Goal: Information Seeking & Learning: Learn about a topic

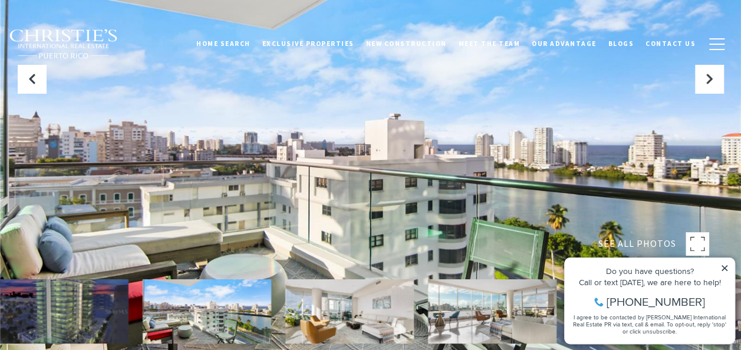
click at [726, 268] on icon at bounding box center [725, 268] width 8 height 8
click at [725, 267] on icon at bounding box center [725, 268] width 8 height 8
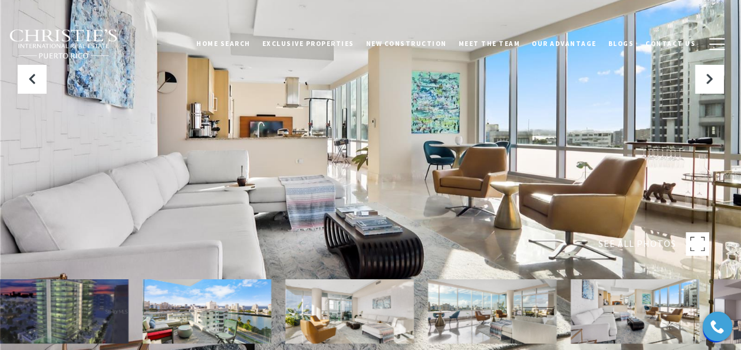
click at [710, 80] on icon "Next Slide" at bounding box center [710, 79] width 12 height 12
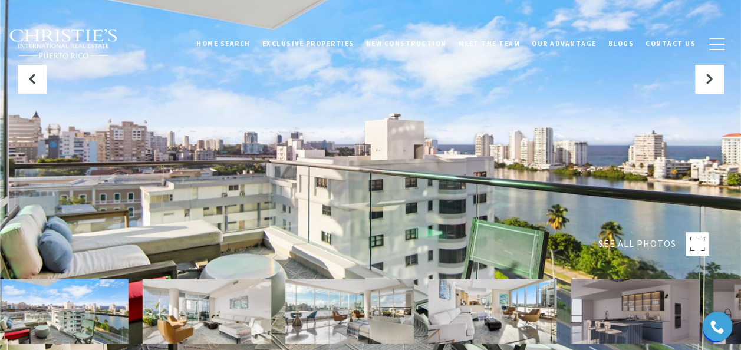
click at [710, 80] on icon "Next Slide" at bounding box center [710, 79] width 12 height 12
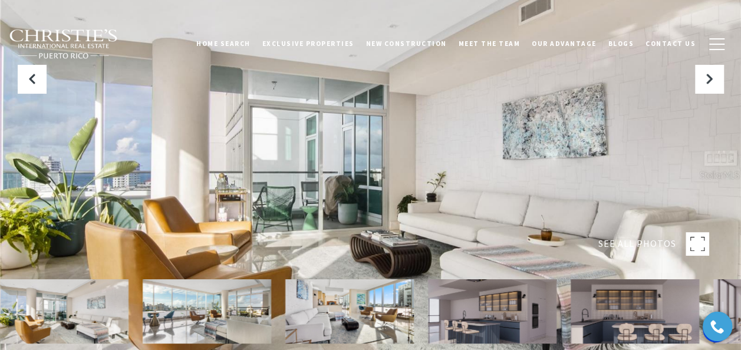
click at [710, 80] on icon "Next Slide" at bounding box center [710, 79] width 12 height 12
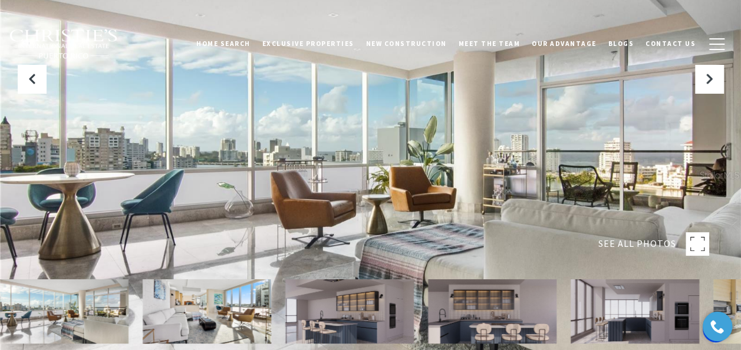
click at [710, 80] on icon "Next Slide" at bounding box center [710, 79] width 12 height 12
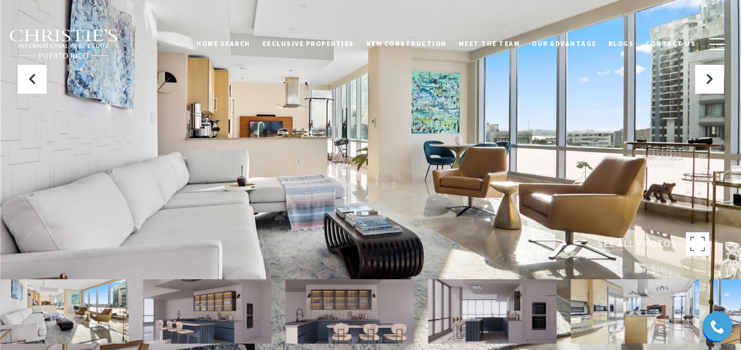
click at [710, 80] on icon "Next Slide" at bounding box center [710, 79] width 12 height 12
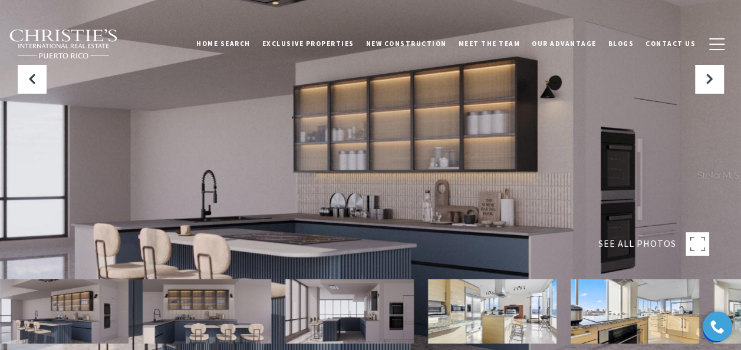
click at [710, 80] on icon "Next Slide" at bounding box center [710, 79] width 12 height 12
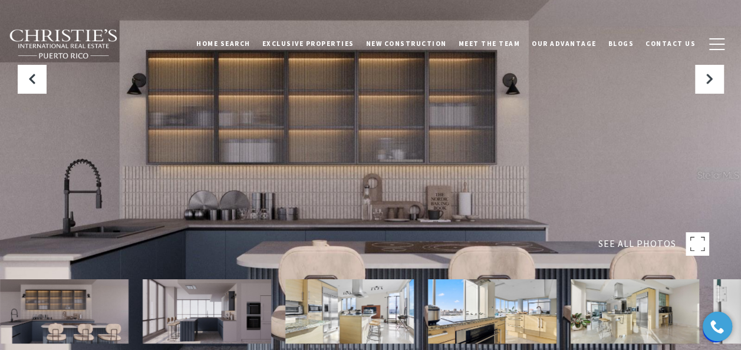
click at [710, 80] on icon "Next Slide" at bounding box center [710, 79] width 12 height 12
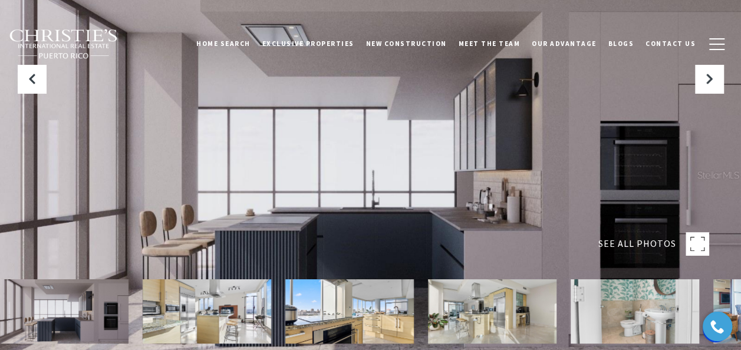
click at [710, 80] on icon "Next Slide" at bounding box center [710, 79] width 12 height 12
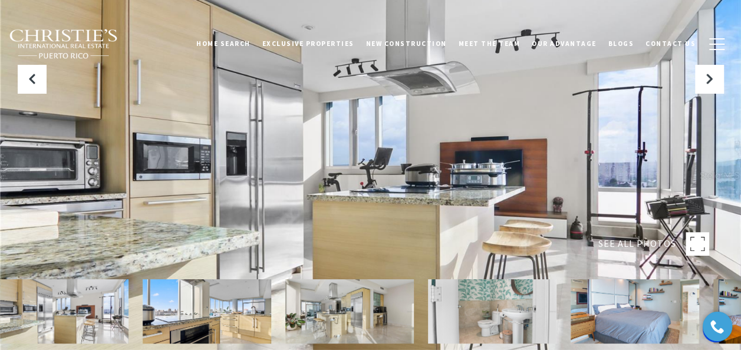
click at [710, 80] on icon "Next Slide" at bounding box center [710, 79] width 12 height 12
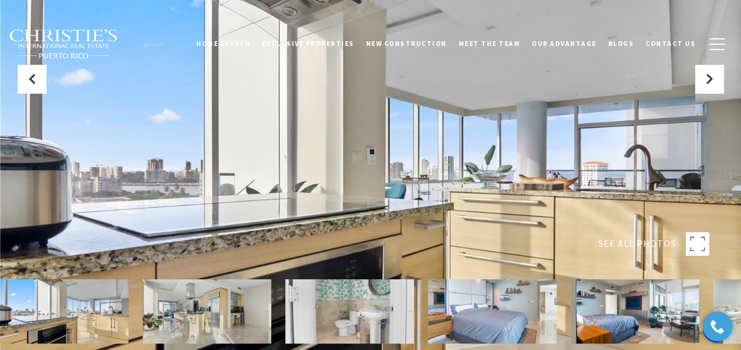
click at [710, 80] on icon "Next Slide" at bounding box center [710, 79] width 12 height 12
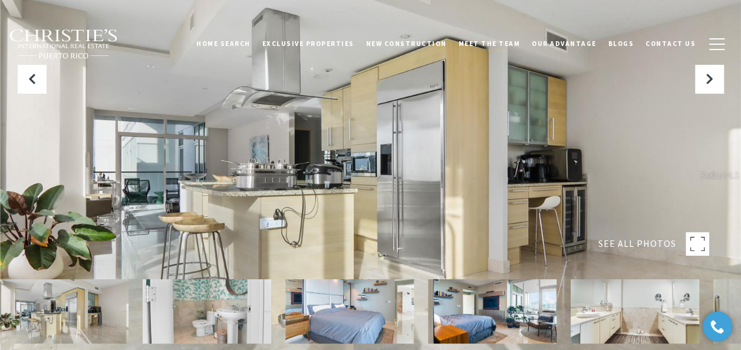
click at [710, 80] on icon "Next Slide" at bounding box center [710, 79] width 12 height 12
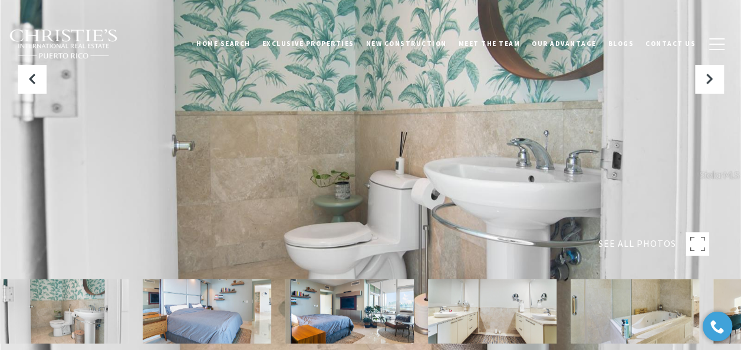
click at [710, 80] on icon "Next Slide" at bounding box center [710, 79] width 12 height 12
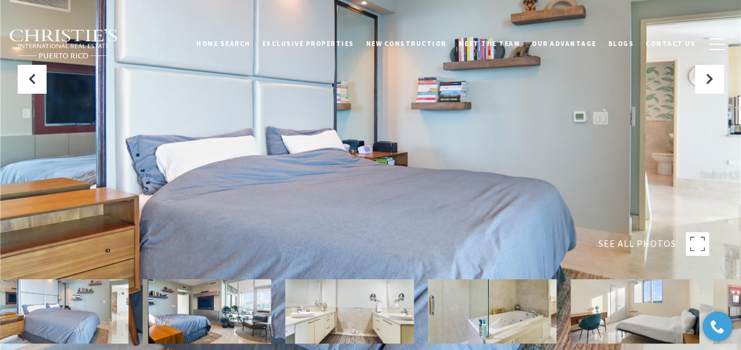
click at [710, 80] on icon "Next Slide" at bounding box center [710, 79] width 12 height 12
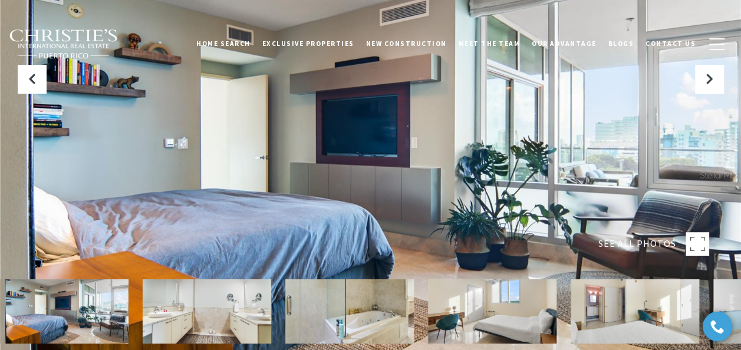
click at [710, 80] on icon "Next Slide" at bounding box center [710, 79] width 12 height 12
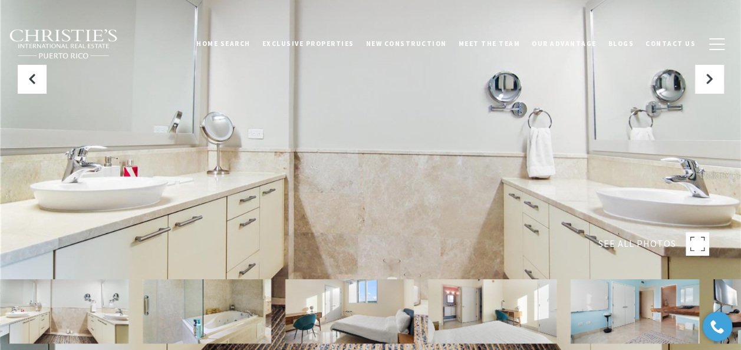
click at [710, 80] on icon "Next Slide" at bounding box center [710, 79] width 12 height 12
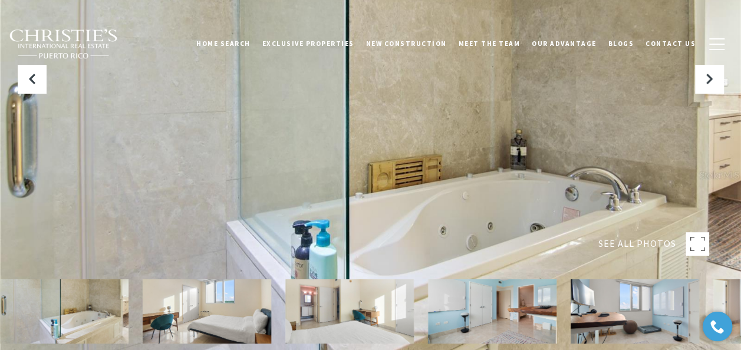
click at [710, 80] on icon "Next Slide" at bounding box center [710, 79] width 12 height 12
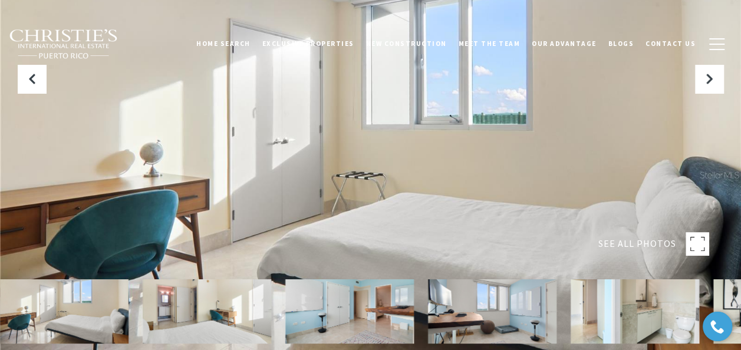
click at [710, 80] on icon "Next Slide" at bounding box center [710, 79] width 12 height 12
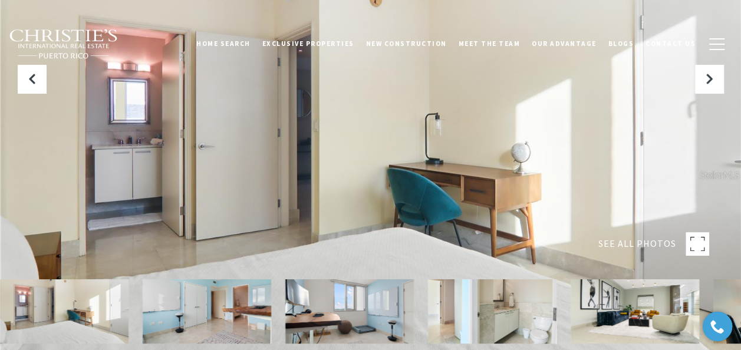
click at [710, 80] on icon "Next Slide" at bounding box center [710, 79] width 12 height 12
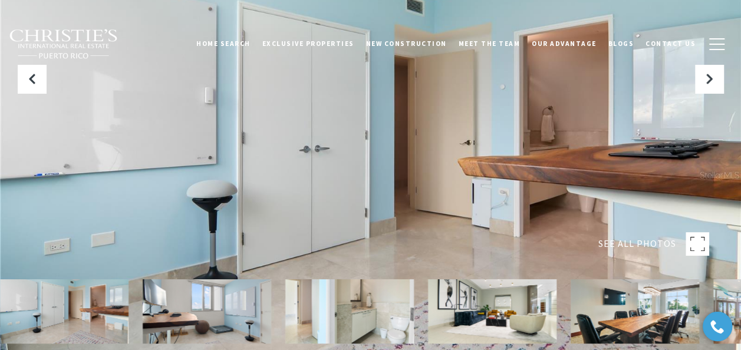
click at [710, 80] on icon "Next Slide" at bounding box center [710, 79] width 12 height 12
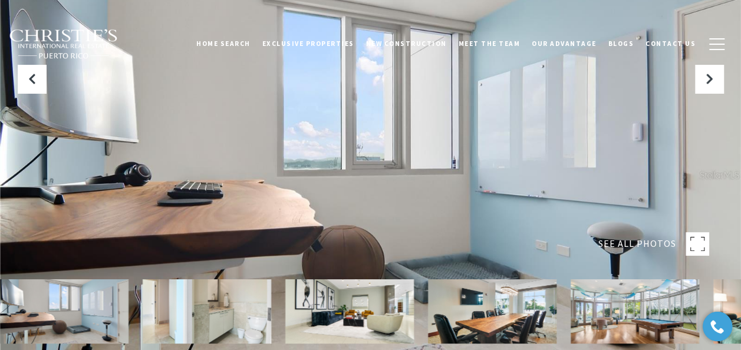
click at [710, 80] on icon "Next Slide" at bounding box center [710, 79] width 12 height 12
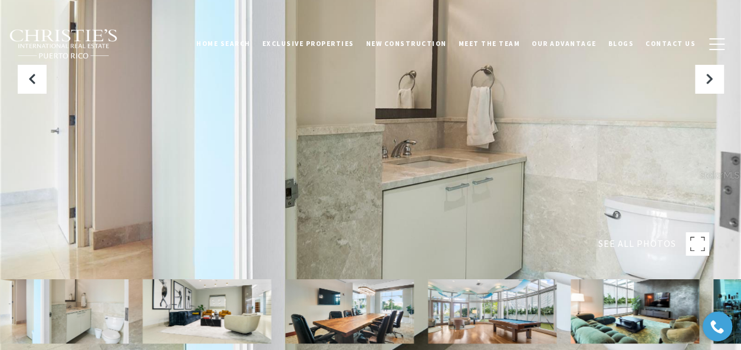
click at [710, 80] on icon "Next Slide" at bounding box center [710, 79] width 12 height 12
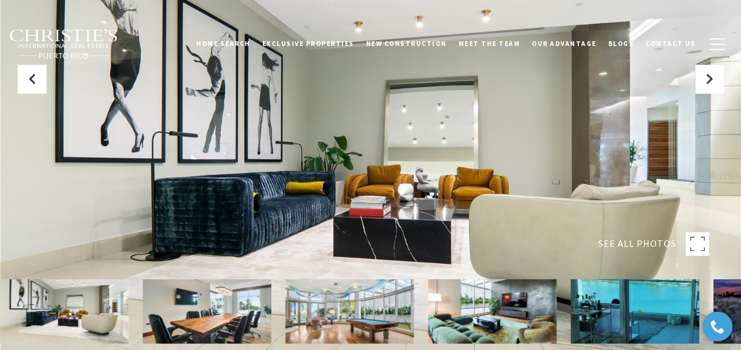
click at [710, 80] on icon "Next Slide" at bounding box center [710, 79] width 12 height 12
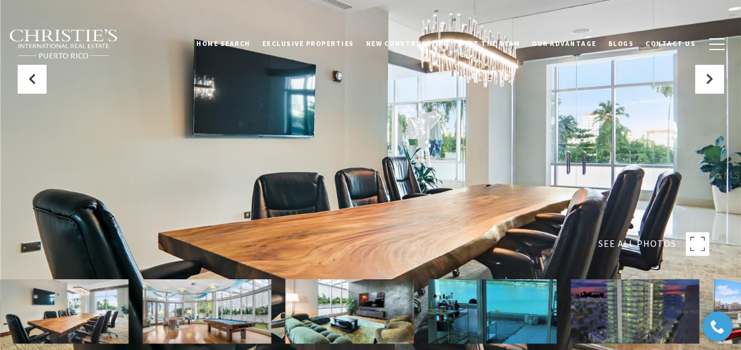
click at [710, 80] on icon "Next Slide" at bounding box center [710, 79] width 12 height 12
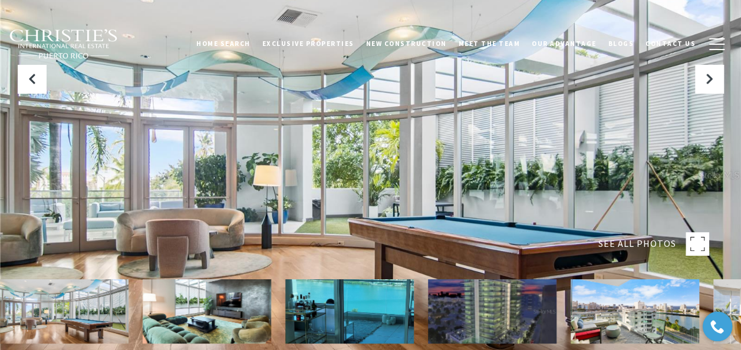
click at [710, 80] on icon "Next Slide" at bounding box center [710, 79] width 12 height 12
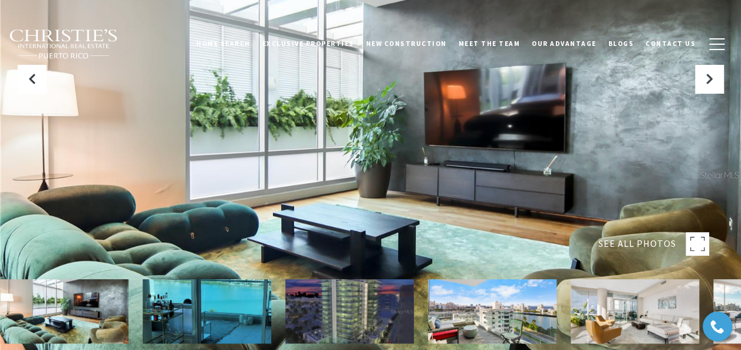
click at [710, 80] on icon "Next Slide" at bounding box center [710, 79] width 12 height 12
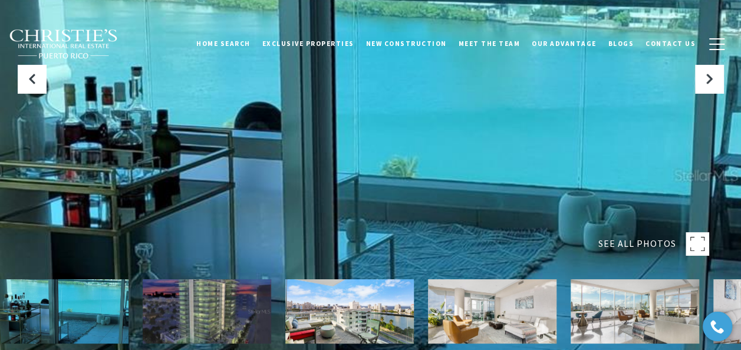
click at [710, 80] on icon "Next Slide" at bounding box center [710, 79] width 12 height 12
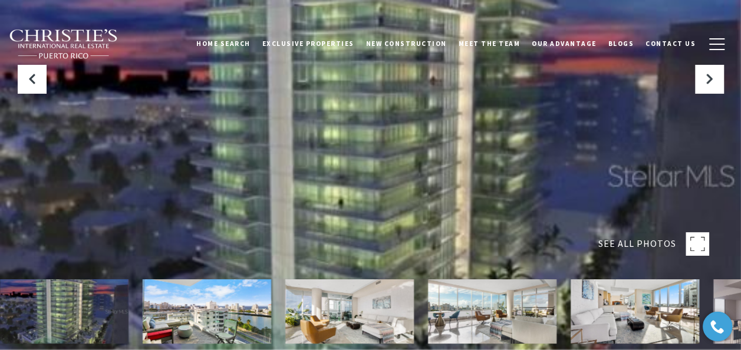
click at [438, 43] on span "New Construction" at bounding box center [406, 44] width 81 height 8
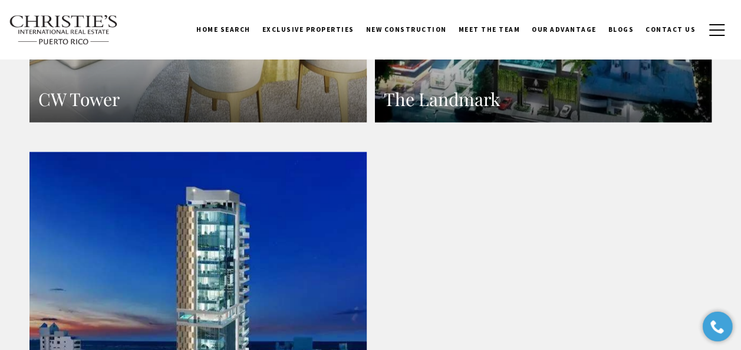
scroll to position [1413, 0]
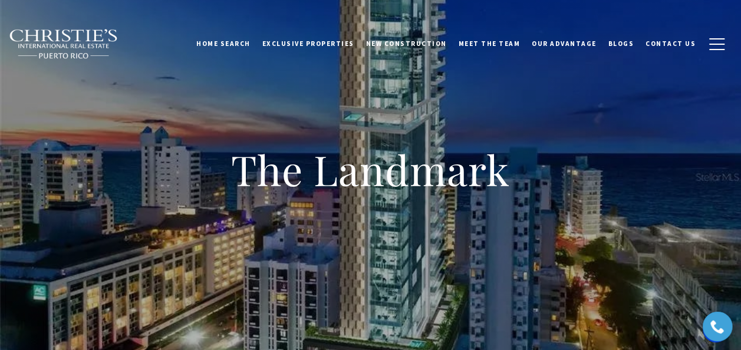
click at [388, 172] on h1 "The Landmark" at bounding box center [371, 170] width 472 height 52
